Goal: Task Accomplishment & Management: Use online tool/utility

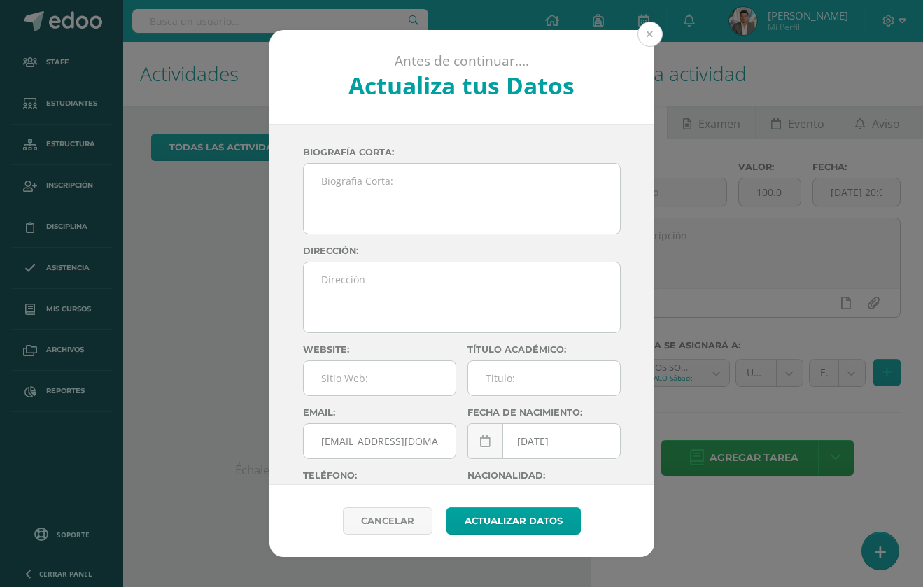
click at [658, 32] on button at bounding box center [650, 34] width 25 height 25
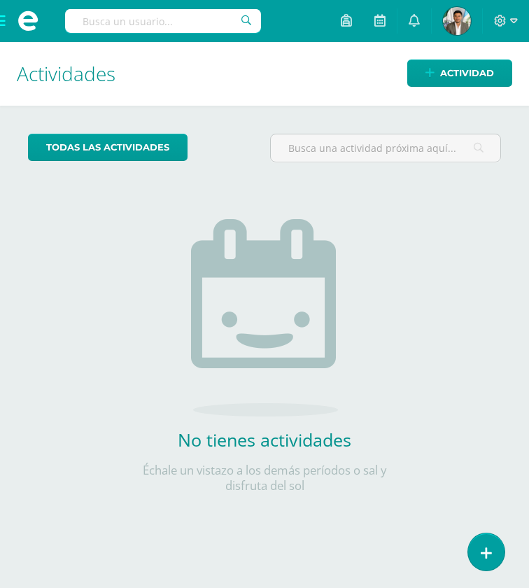
click at [5, 21] on span at bounding box center [28, 21] width 56 height 42
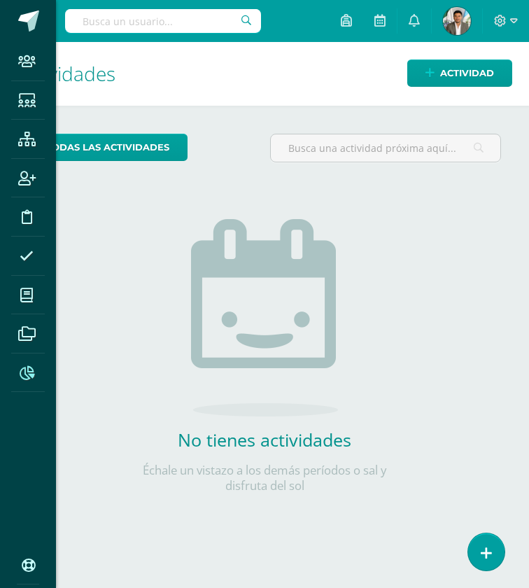
click at [31, 373] on icon at bounding box center [27, 373] width 15 height 14
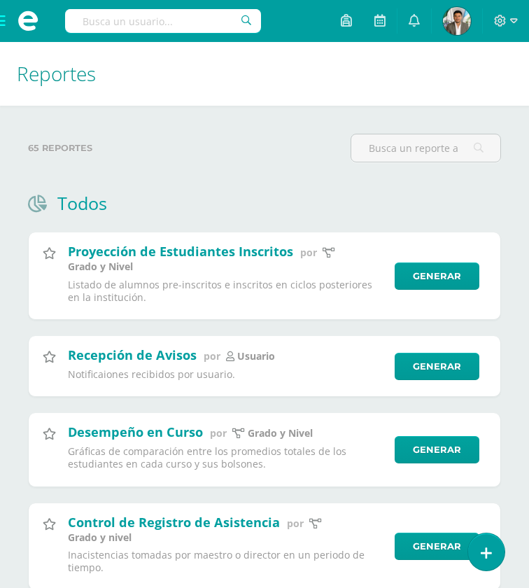
type input "b"
type input "o"
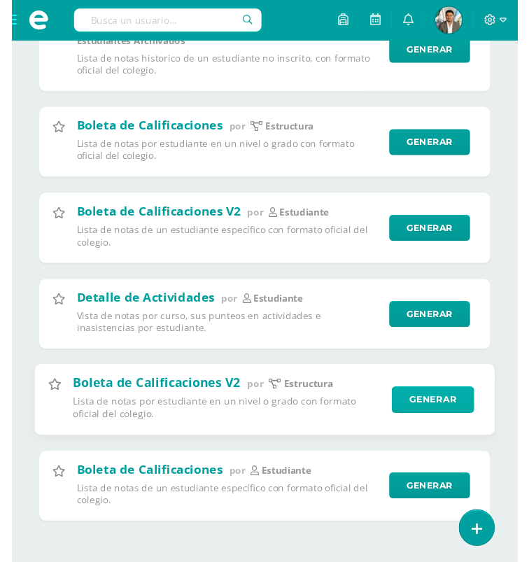
scroll to position [223, 0]
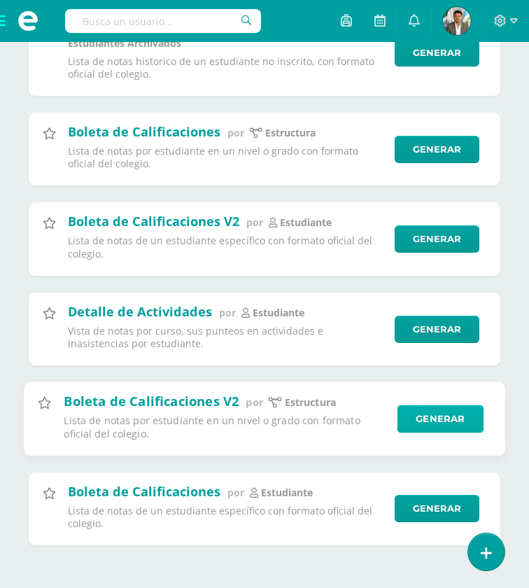
type input "notas de"
click at [420, 414] on link "Generar" at bounding box center [441, 419] width 86 height 28
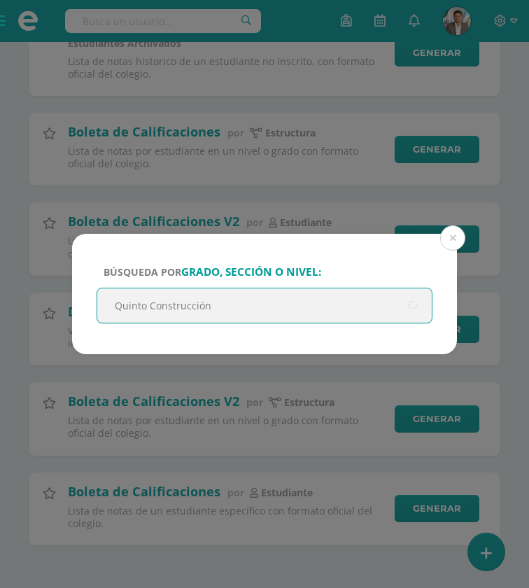
type input "Quinto Construcción"
drag, startPoint x: 181, startPoint y: 293, endPoint x: 202, endPoint y: 294, distance: 20.3
click at [183, 293] on input "Quinto Construcción" at bounding box center [264, 305] width 335 height 34
drag, startPoint x: 213, startPoint y: 303, endPoint x: 162, endPoint y: 302, distance: 51.1
click at [162, 302] on input "Quinto Construcción" at bounding box center [264, 305] width 335 height 34
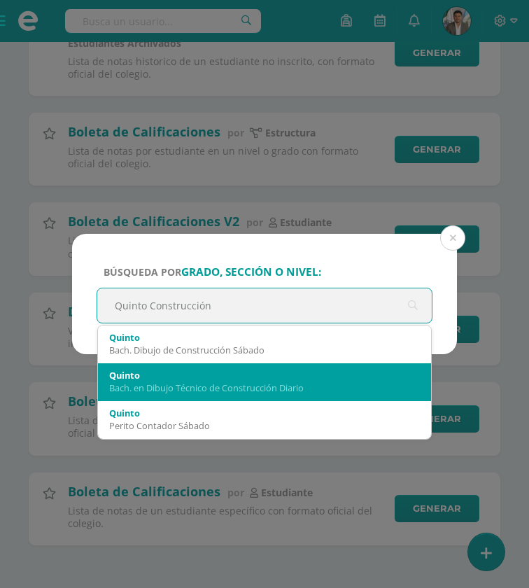
click at [182, 391] on div "Bach. en Dibujo Técnico de Construcción Diario" at bounding box center [264, 387] width 311 height 13
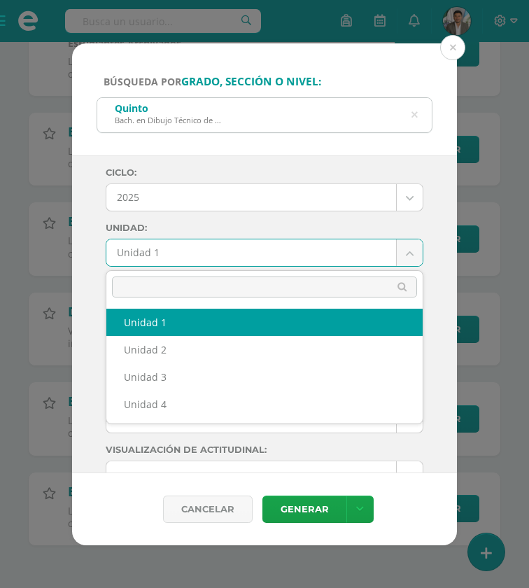
click at [178, 251] on body "Búsqueda por grado, sección o nivel: [PERSON_NAME]. en Dibujo Técnico de Constr…" at bounding box center [264, 183] width 529 height 813
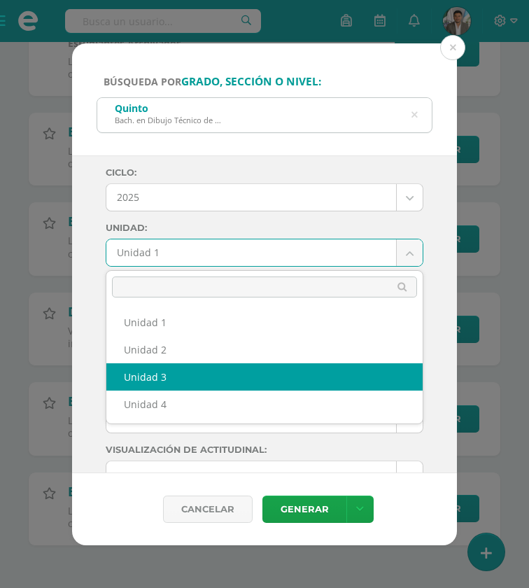
select select "Unidad 3"
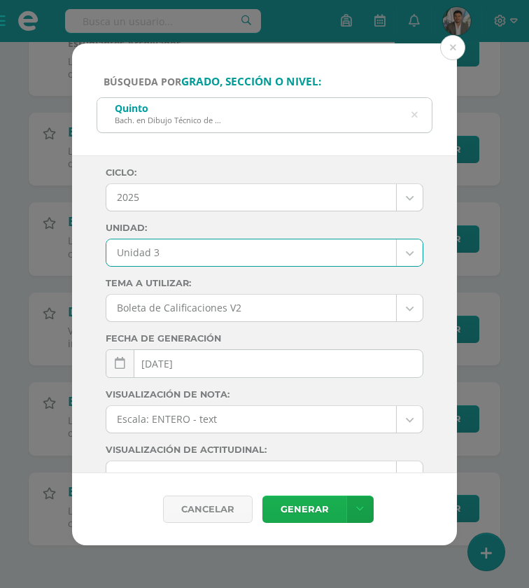
click at [311, 516] on link "Generar" at bounding box center [304, 509] width 84 height 27
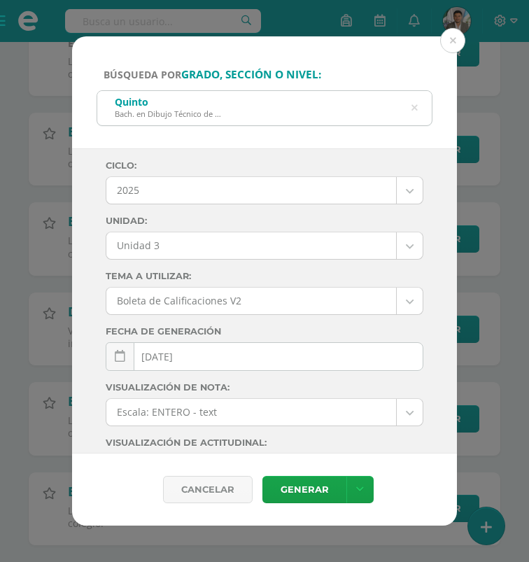
click at [416, 110] on icon at bounding box center [414, 108] width 29 height 29
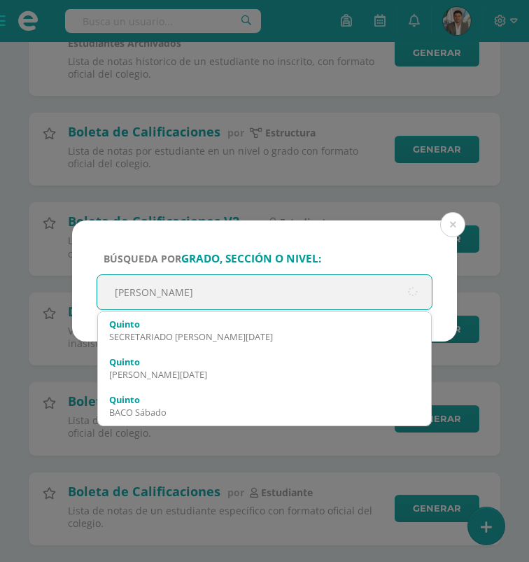
type input "[PERSON_NAME]"
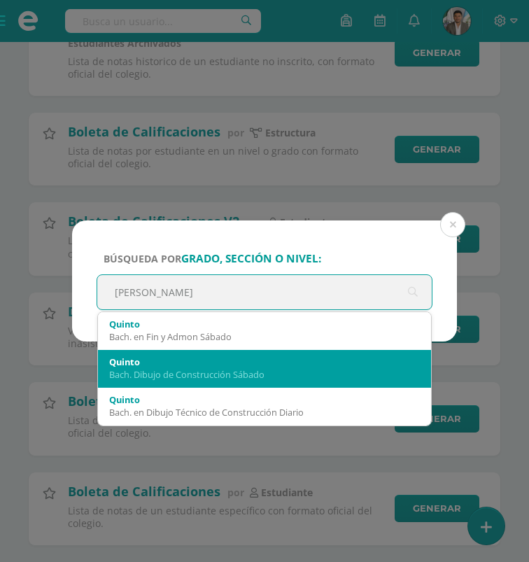
click at [202, 370] on div "Bach. Dibujo de Construcción Sábado" at bounding box center [264, 374] width 311 height 13
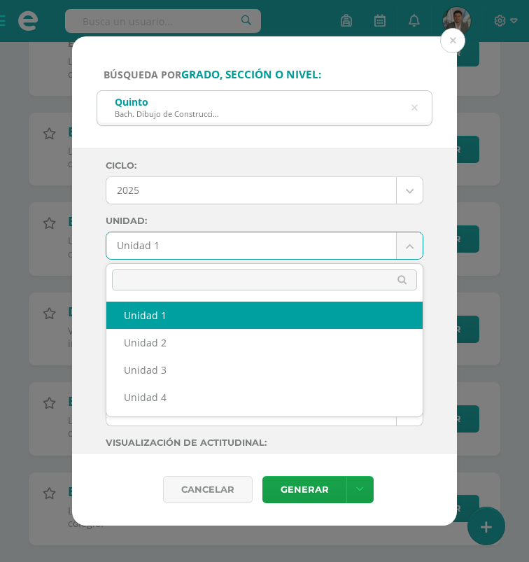
click at [235, 234] on body "Búsqueda por grado, sección o nivel: [PERSON_NAME]. Dibujo de Construcción [DAT…" at bounding box center [264, 183] width 529 height 813
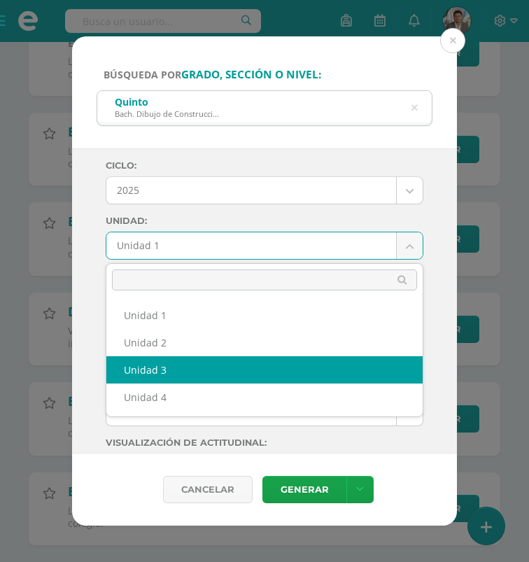
select select "Unidad 3"
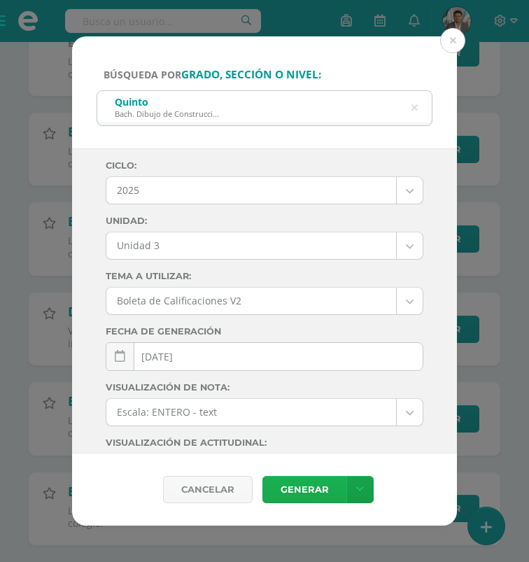
click at [311, 484] on link "Generar" at bounding box center [304, 489] width 84 height 27
click at [455, 43] on button at bounding box center [452, 40] width 25 height 25
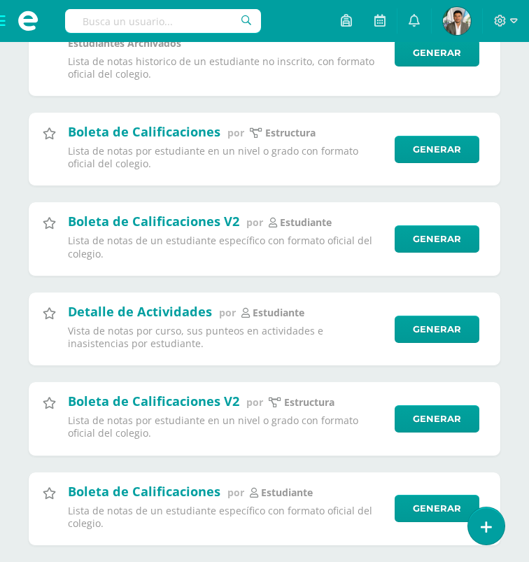
click at [181, 20] on input "text" at bounding box center [163, 21] width 196 height 24
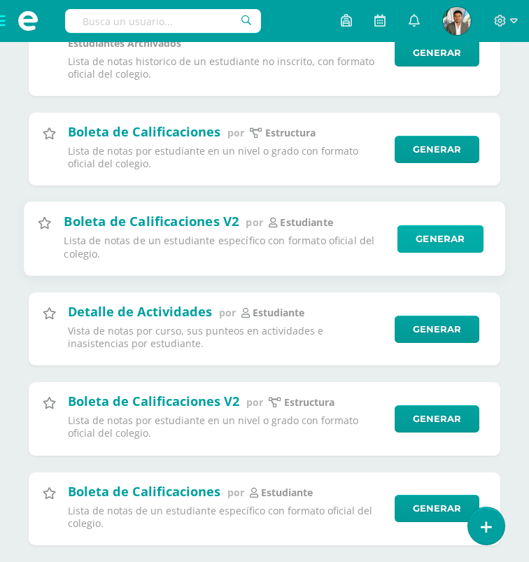
click at [416, 233] on link "Generar" at bounding box center [441, 239] width 86 height 28
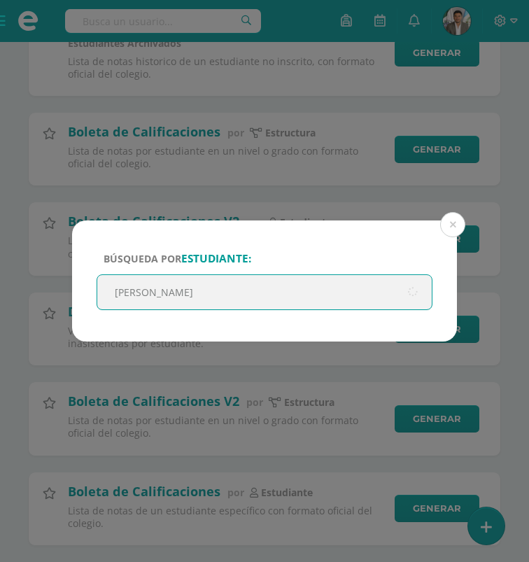
type input "[PERSON_NAME]"
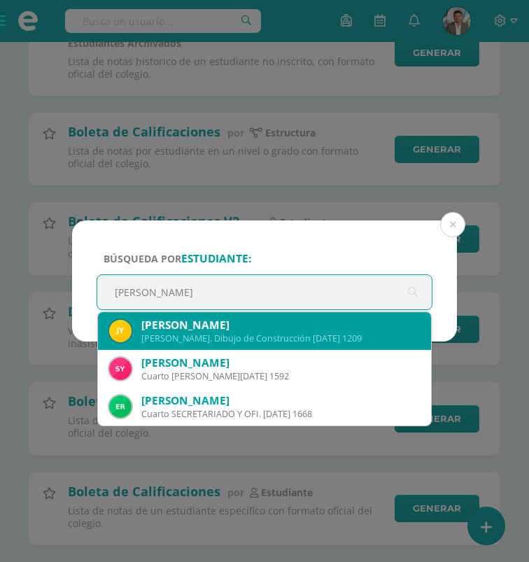
click at [255, 339] on div "[PERSON_NAME]. Dibujo de Construcción [DATE] 1209" at bounding box center [280, 338] width 279 height 12
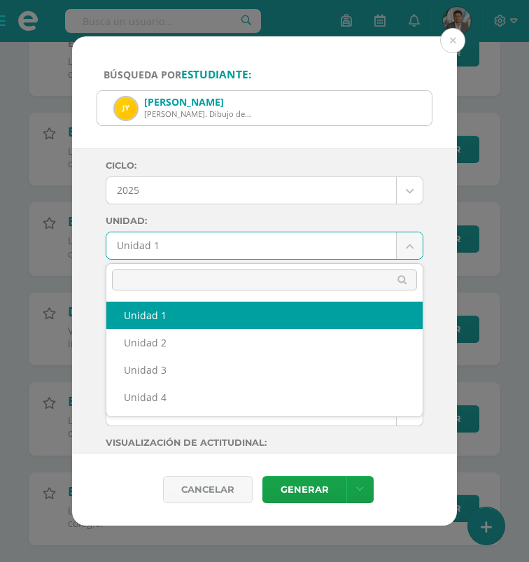
click at [202, 251] on body "Búsqueda por estudiante: [PERSON_NAME] [PERSON_NAME]. Dibujo de Construcción [D…" at bounding box center [264, 183] width 529 height 813
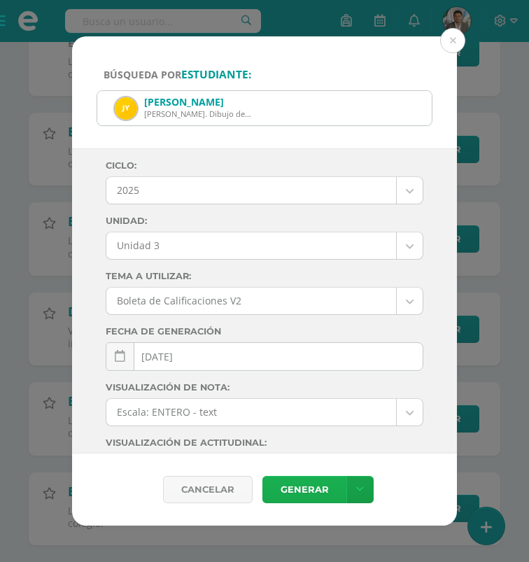
click at [293, 492] on link "Generar" at bounding box center [304, 489] width 84 height 27
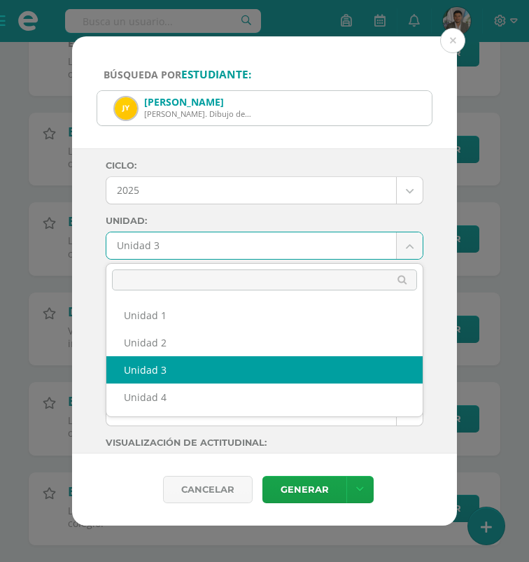
click at [228, 253] on body "Búsqueda por estudiante: [PERSON_NAME] [PERSON_NAME]. Dibujo de Construcción [D…" at bounding box center [264, 183] width 529 height 813
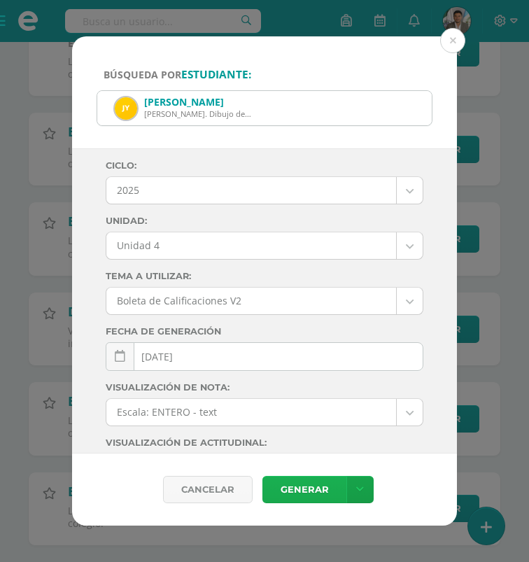
click at [304, 493] on link "Generar" at bounding box center [304, 489] width 84 height 27
click at [188, 248] on body "Búsqueda por estudiante: [PERSON_NAME] [PERSON_NAME]. Dibujo de Construcción [D…" at bounding box center [264, 183] width 529 height 813
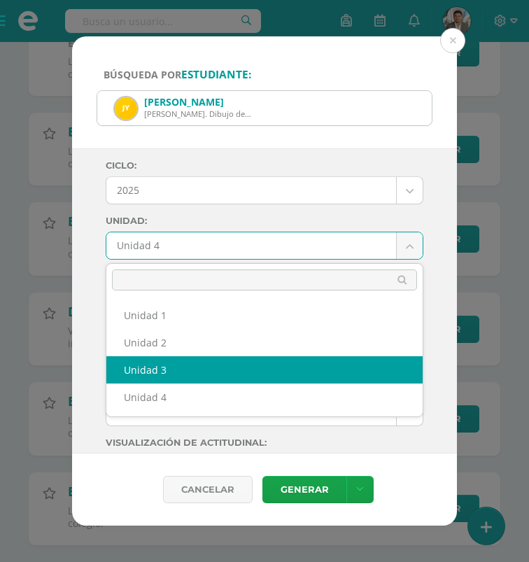
select select "Unidad 3"
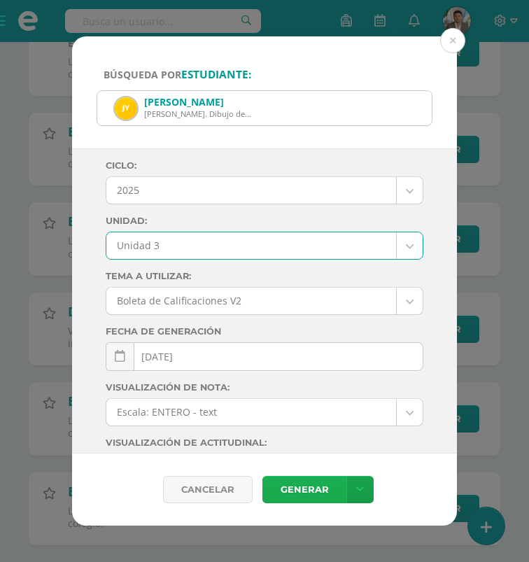
click at [290, 488] on link "Generar" at bounding box center [304, 489] width 84 height 27
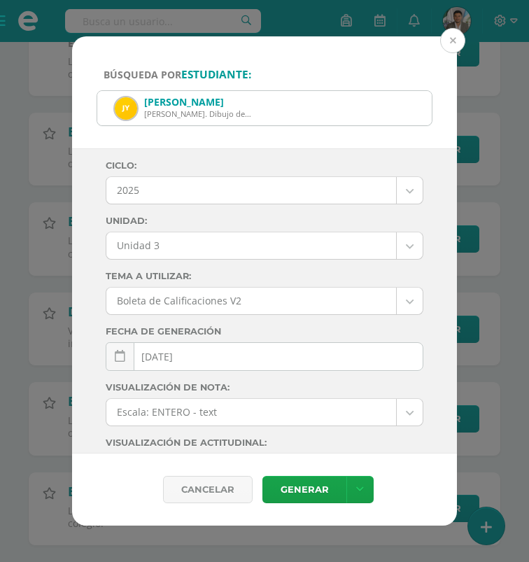
click at [456, 45] on button at bounding box center [452, 40] width 25 height 25
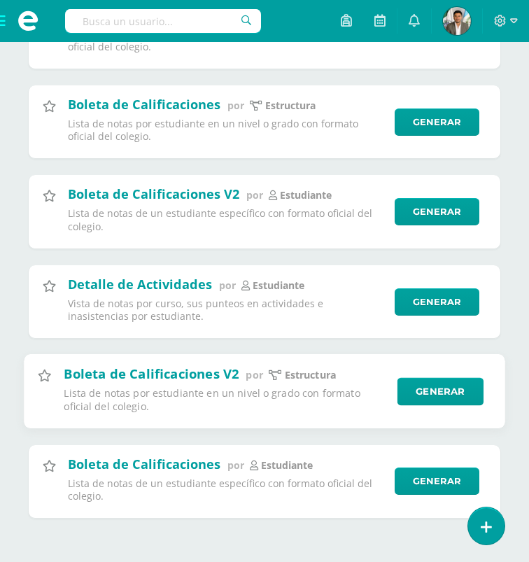
scroll to position [249, 0]
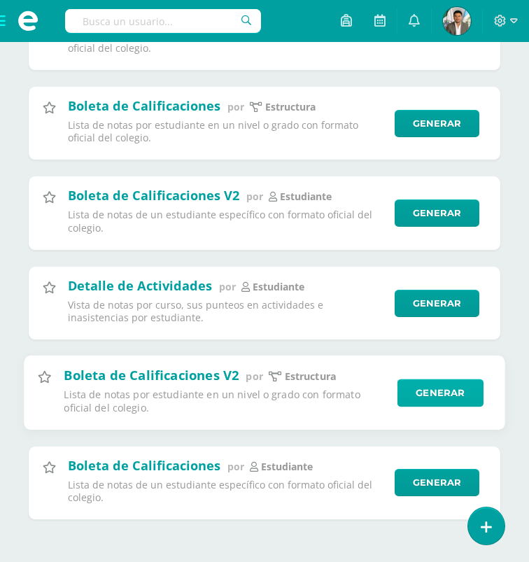
click at [414, 389] on link "Generar" at bounding box center [441, 393] width 86 height 28
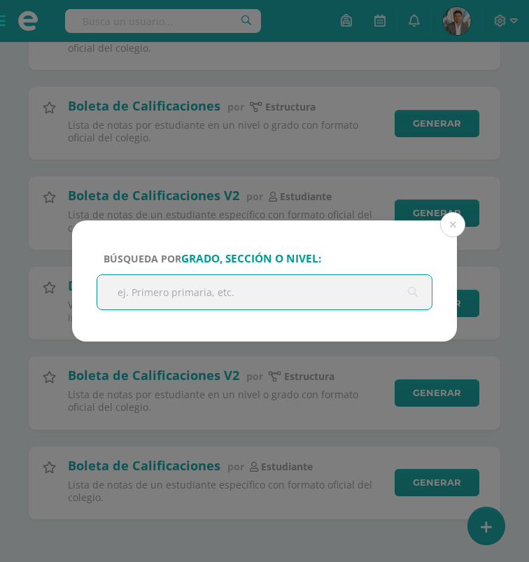
click at [302, 293] on input "text" at bounding box center [264, 292] width 335 height 34
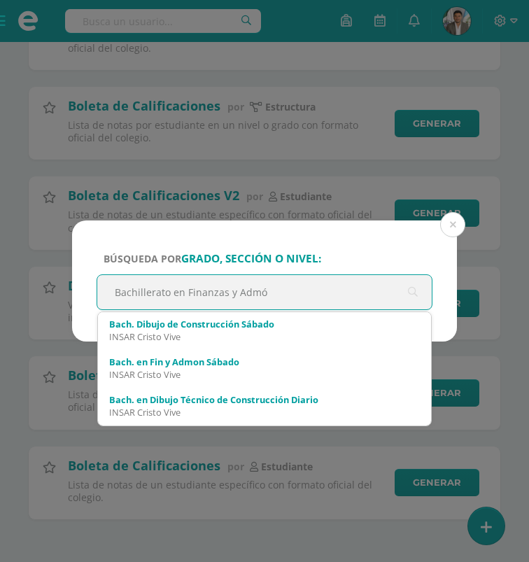
type input "Bachillerato en Finanzas y Admón"
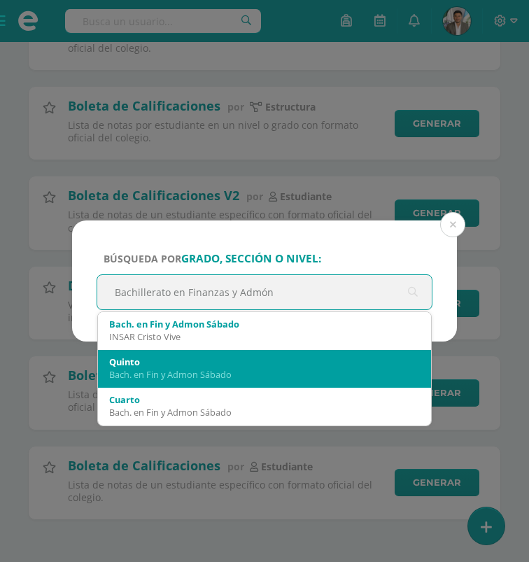
click at [277, 366] on div "Quinto" at bounding box center [264, 362] width 311 height 13
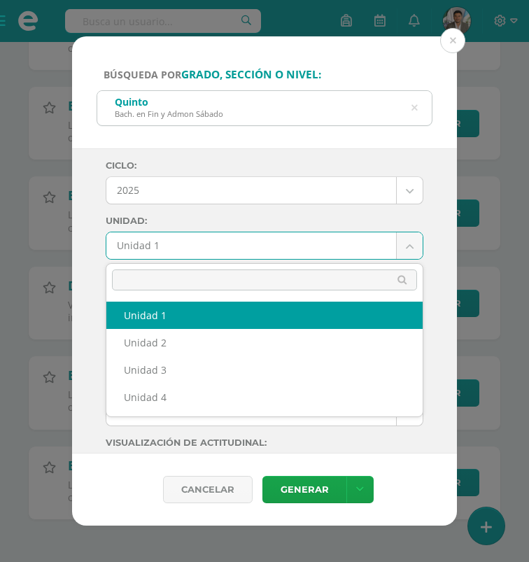
click at [251, 234] on body "Búsqueda por grado, sección o nivel: [PERSON_NAME]. en Fin y [PERSON_NAME][DATE…" at bounding box center [264, 157] width 529 height 813
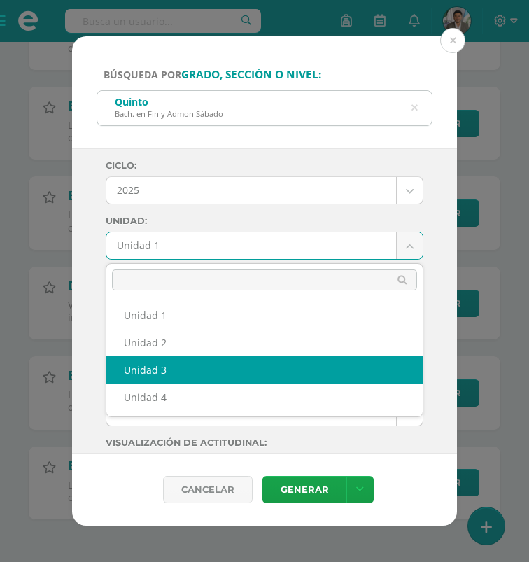
select select "Unidad 3"
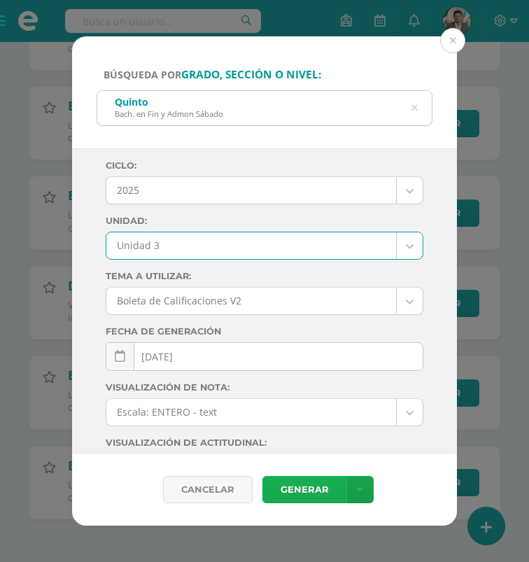
click at [299, 484] on link "Generar" at bounding box center [304, 489] width 84 height 27
